Goal: Task Accomplishment & Management: Use online tool/utility

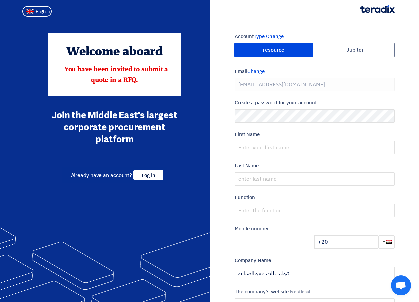
type input "[PHONE_NUMBER]"
click at [158, 174] on span "Log in" at bounding box center [148, 175] width 30 height 10
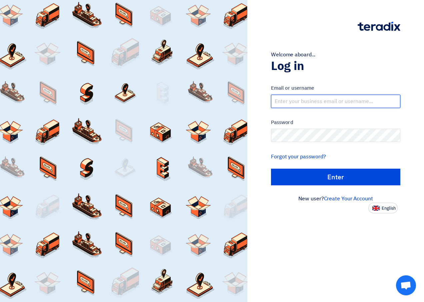
type input "[PERSON_NAME][EMAIL_ADDRESS][DOMAIN_NAME]"
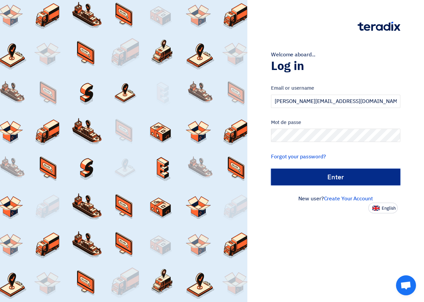
click at [336, 181] on input "الدخول" at bounding box center [335, 177] width 129 height 17
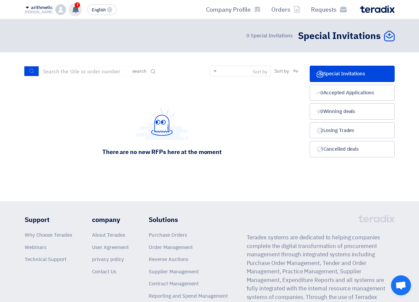
click at [74, 13] on div "1 تم ترسية طلب طلب استيكر رول رقم 164900 استيكر زيتون اخضر 200 جم وادى فوود بال…" at bounding box center [75, 9] width 13 height 13
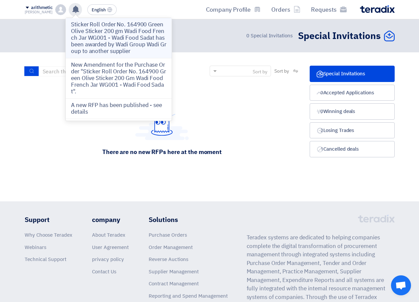
click at [145, 45] on p "Sticker Roll Order No. 164900 Green Olive Sticker 200 gm Wadi Food French Jar W…" at bounding box center [118, 37] width 95 height 33
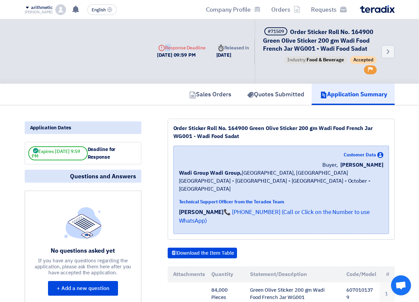
drag, startPoint x: 158, startPoint y: 47, endPoint x: 164, endPoint y: 48, distance: 6.8
click at [164, 48] on font "Deadline Response Deadline" at bounding box center [181, 47] width 48 height 7
click at [162, 48] on font "Deadline Response Deadline" at bounding box center [181, 47] width 48 height 7
drag, startPoint x: 162, startPoint y: 48, endPoint x: 192, endPoint y: 49, distance: 30.0
click at [192, 49] on font "Deadline Response Deadline" at bounding box center [181, 47] width 48 height 7
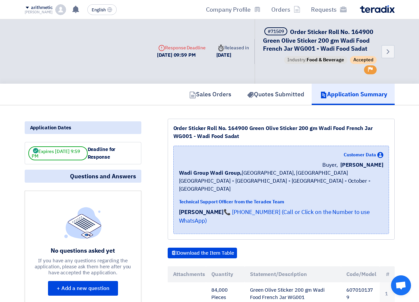
click at [231, 66] on div "Back #71509 Order Sticker Roll No. 164900 Green Olive Sticker 200 gm Wadi Food …" at bounding box center [273, 51] width 243 height 64
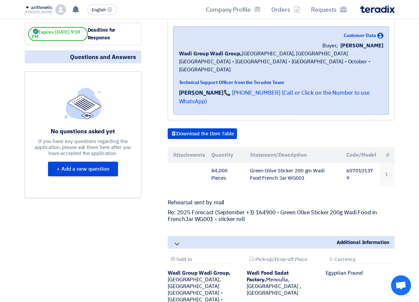
scroll to position [133, 0]
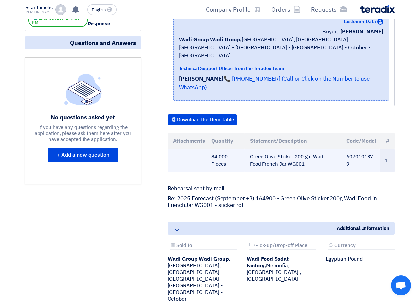
click at [319, 153] on font "Green Olive Sticker 200 gm Wadi Food French Jar WG001" at bounding box center [287, 160] width 75 height 15
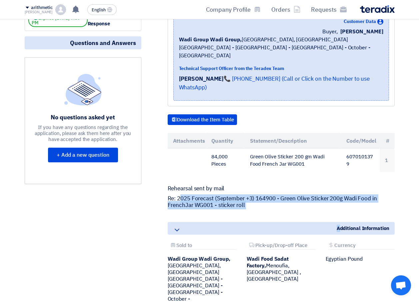
drag, startPoint x: 179, startPoint y: 180, endPoint x: 341, endPoint y: 195, distance: 162.3
click at [341, 195] on div "Order Sticker Roll No. 164900 Green Olive Sticker 200 gm Wadi Food French Jar W…" at bounding box center [272, 155] width 253 height 340
drag, startPoint x: 341, startPoint y: 195, endPoint x: 315, endPoint y: 183, distance: 28.5
copy div "025 Forecast (September +3) 164900 - Green Olive Sticker 200g Wadi Food in Fren…"
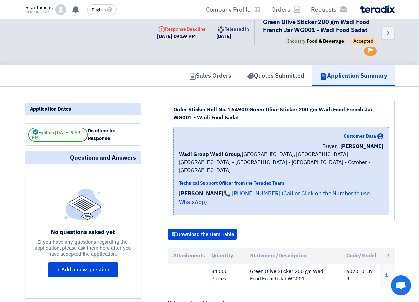
scroll to position [0, 0]
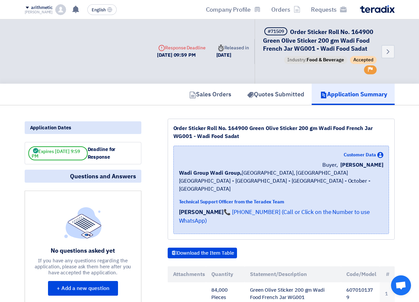
click at [69, 154] on font "Expires [DATE] 9:59 PM" at bounding box center [56, 154] width 48 height 12
click at [110, 158] on div "Deadline for Response" at bounding box center [113, 153] width 50 height 15
click at [281, 89] on link "Quotes Submitted" at bounding box center [275, 94] width 73 height 21
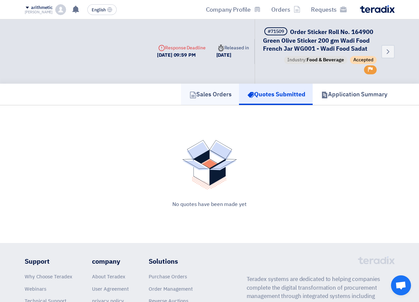
click at [216, 100] on link "Sales Orders" at bounding box center [210, 94] width 58 height 21
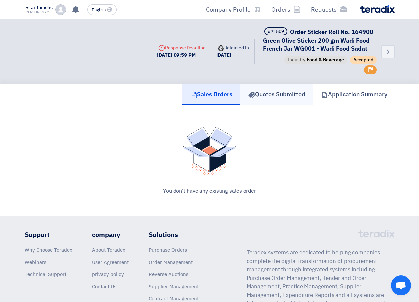
click at [269, 97] on font "Quotes Submitted" at bounding box center [280, 94] width 50 height 9
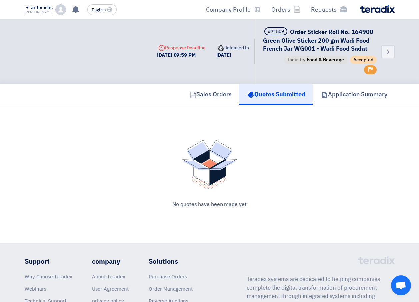
click at [216, 205] on div "No quotes have been made yet" at bounding box center [210, 204] width 354 height 8
click at [371, 68] on icon "Important Priority" at bounding box center [370, 69] width 5 height 5
click at [384, 53] on link "Back" at bounding box center [387, 51] width 13 height 13
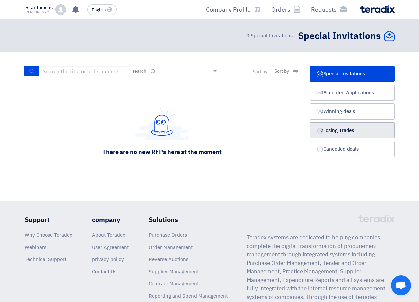
click at [345, 133] on font "Losing Trades" at bounding box center [338, 130] width 31 height 7
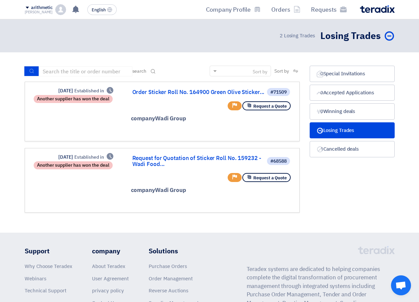
drag, startPoint x: 37, startPoint y: 100, endPoint x: 112, endPoint y: 102, distance: 74.7
click at [112, 102] on div "Deadline Established in [DATE] Another supplier has won the deal" at bounding box center [73, 95] width 80 height 16
drag, startPoint x: 112, startPoint y: 102, endPoint x: 100, endPoint y: 97, distance: 12.4
copy div "Another supplier has won the deal"
click at [34, 169] on div "Deadline Established in [DATE] Another supplier has won the deal" at bounding box center [73, 162] width 80 height 16
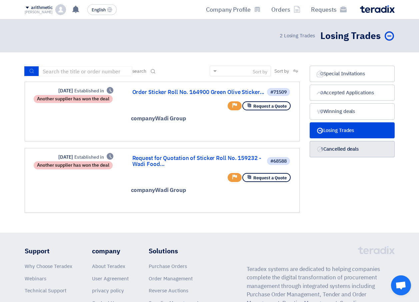
click at [330, 149] on font "Cancelled deals" at bounding box center [341, 148] width 36 height 7
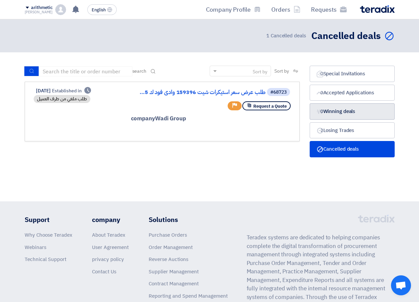
click at [338, 109] on font "Winning deals" at bounding box center [339, 111] width 32 height 7
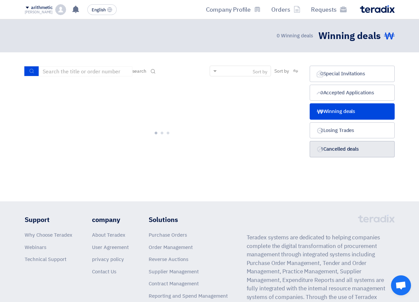
click at [340, 151] on font "Cancelled deals" at bounding box center [341, 148] width 36 height 7
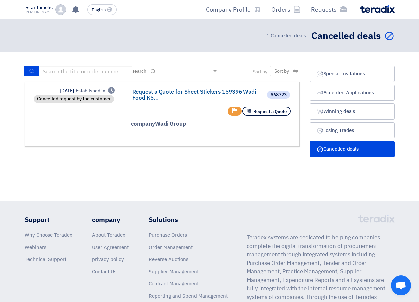
click at [175, 91] on link "Request a Quote for Sheet Stickers 159396 Wadi Food K5..." at bounding box center [198, 95] width 133 height 12
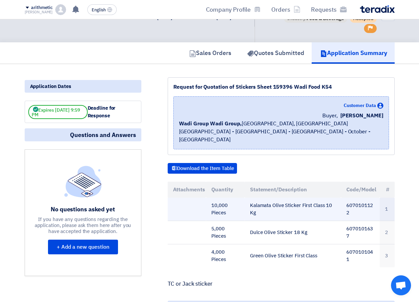
scroll to position [67, 0]
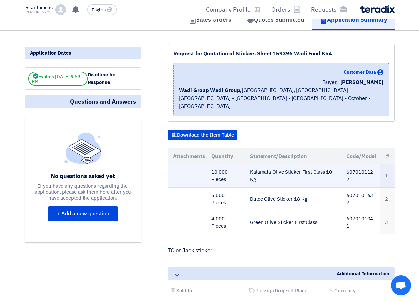
click at [390, 172] on td "1" at bounding box center [387, 175] width 15 height 23
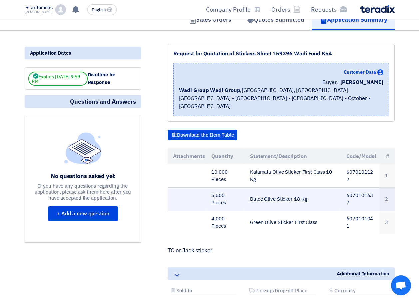
click at [386, 192] on td "2" at bounding box center [387, 198] width 15 height 23
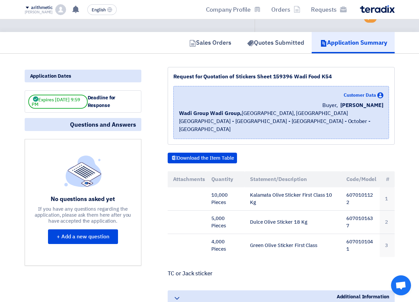
scroll to position [33, 0]
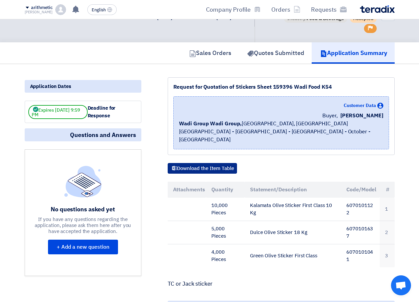
click at [221, 165] on font "Download the Item Table" at bounding box center [205, 168] width 57 height 7
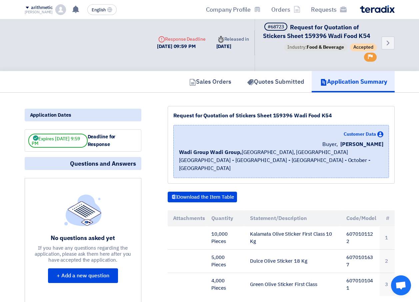
scroll to position [0, 0]
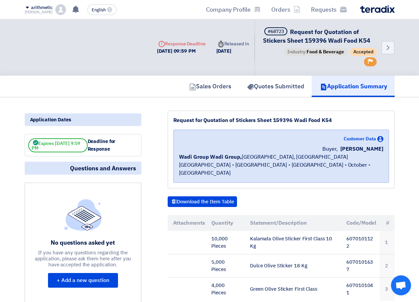
click at [55, 146] on font "Expires [DATE] 9:59 PM" at bounding box center [56, 146] width 48 height 12
click at [118, 145] on div "Deadline for Response" at bounding box center [113, 145] width 50 height 15
click at [272, 86] on font "Quotes Submitted" at bounding box center [279, 86] width 50 height 9
